Goal: Find contact information: Find contact information

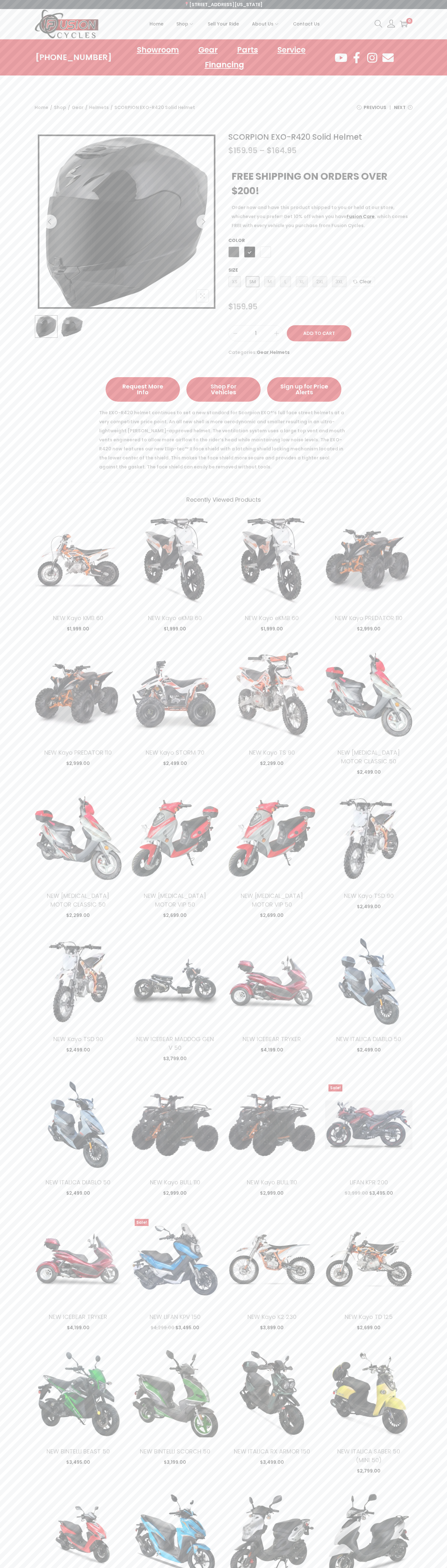
click at [306, 24] on span "Contact Us" at bounding box center [306, 24] width 27 height 16
